Goal: Information Seeking & Learning: Learn about a topic

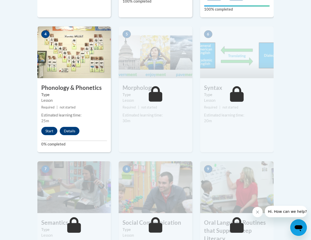
scroll to position [291, 0]
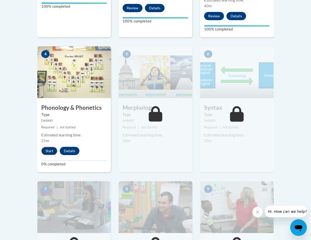
click at [50, 153] on button "Start" at bounding box center [49, 151] width 16 height 8
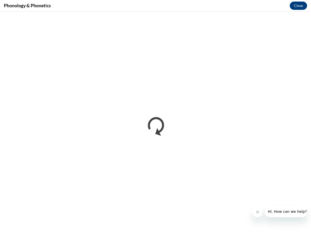
scroll to position [0, 0]
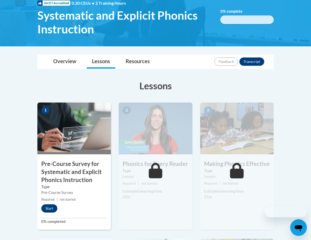
scroll to position [86, 0]
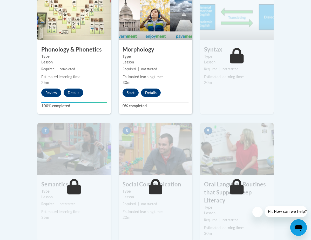
scroll to position [361, 0]
